Goal: Transaction & Acquisition: Obtain resource

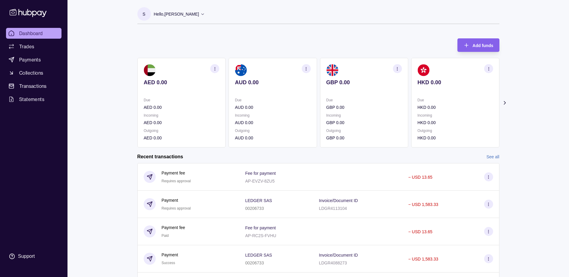
click at [109, 133] on div "Dashboard Trades Payments Collections Transactions Statements Support S Hello, …" at bounding box center [284, 184] width 569 height 368
click at [31, 99] on span "Statements" at bounding box center [31, 99] width 25 height 7
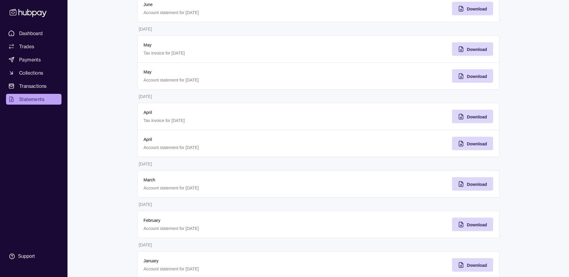
scroll to position [219, 0]
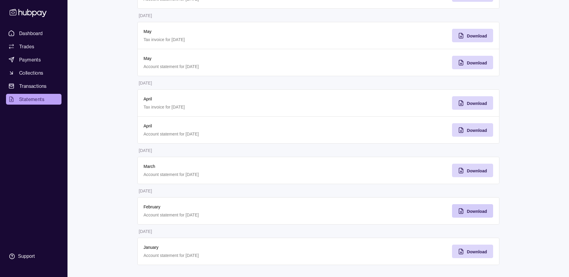
click at [465, 212] on div "Download" at bounding box center [468, 210] width 38 height 13
click at [470, 172] on span "Download" at bounding box center [477, 170] width 20 height 5
click at [469, 131] on span "Download" at bounding box center [477, 130] width 20 height 5
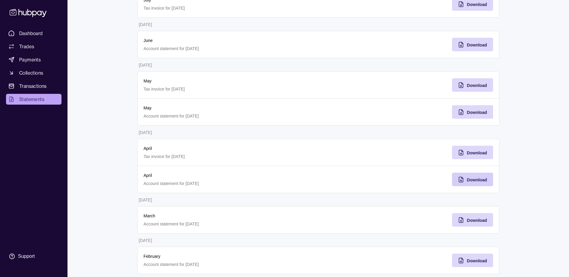
scroll to position [159, 0]
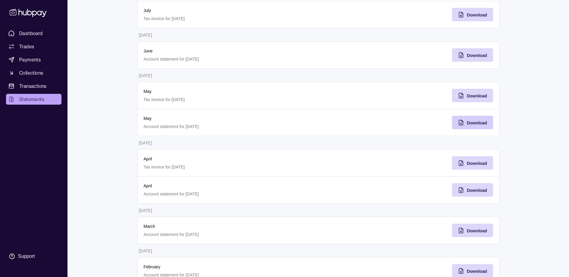
click at [471, 123] on span "Download" at bounding box center [477, 122] width 20 height 5
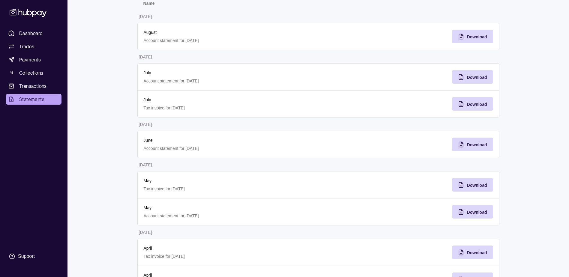
scroll to position [69, 0]
click at [483, 144] on span "Download" at bounding box center [477, 145] width 20 height 5
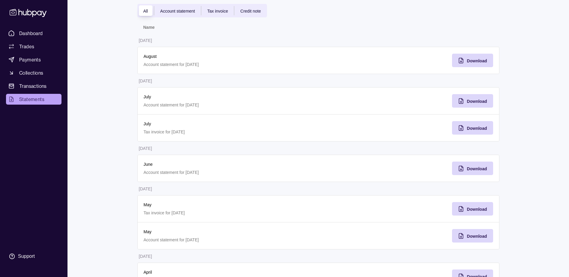
scroll to position [9, 0]
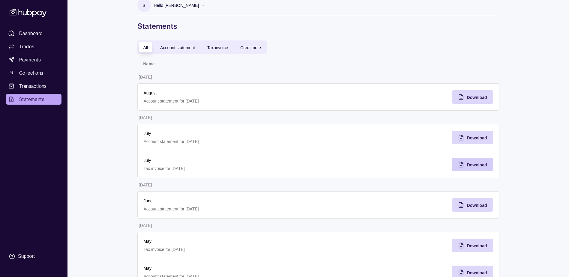
click at [471, 167] on span "Download" at bounding box center [477, 164] width 20 height 5
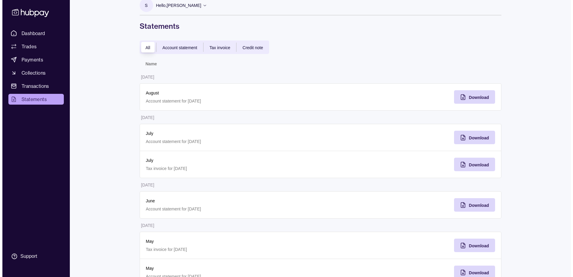
scroll to position [0, 0]
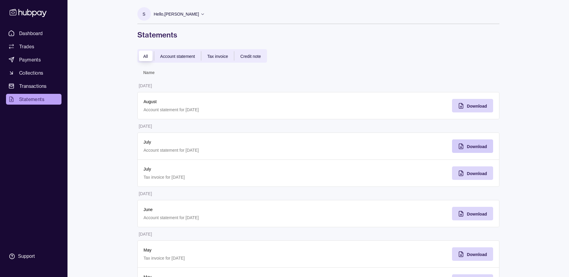
click at [469, 149] on span "Download" at bounding box center [477, 146] width 20 height 5
click at [471, 109] on div "Download" at bounding box center [477, 105] width 20 height 7
click at [36, 86] on span "Transactions" at bounding box center [33, 85] width 28 height 7
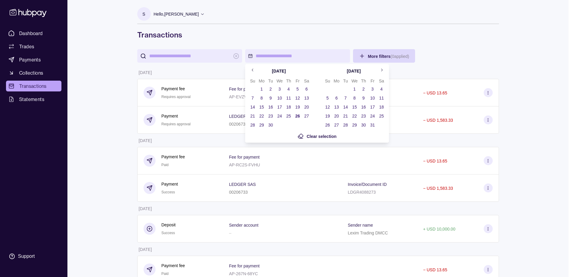
click at [260, 88] on button "1" at bounding box center [261, 89] width 8 height 8
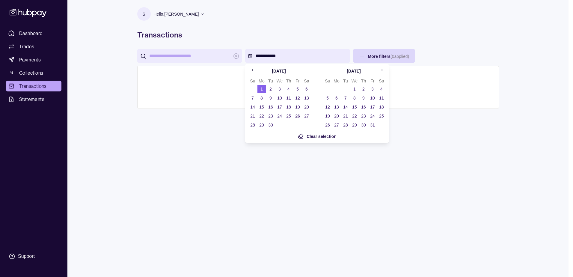
click at [300, 117] on button "26" at bounding box center [297, 116] width 8 height 8
click at [483, 131] on html "**********" at bounding box center [286, 138] width 573 height 277
click at [305, 58] on html "**********" at bounding box center [286, 138] width 573 height 277
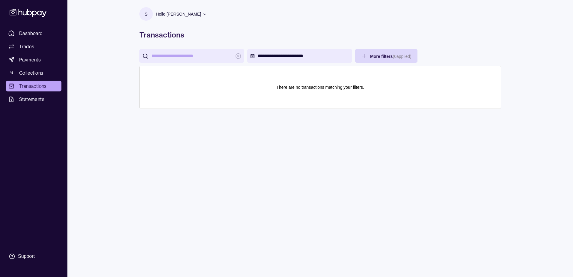
click at [162, 61] on input "search" at bounding box center [191, 55] width 81 height 13
click at [201, 13] on p "Hello, [PERSON_NAME]" at bounding box center [178, 14] width 45 height 7
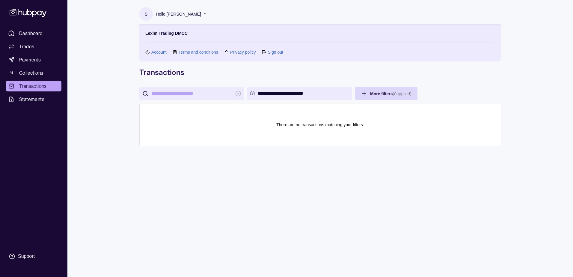
click at [272, 50] on link "Sign out" at bounding box center [275, 52] width 15 height 7
